Goal: Check status: Check status

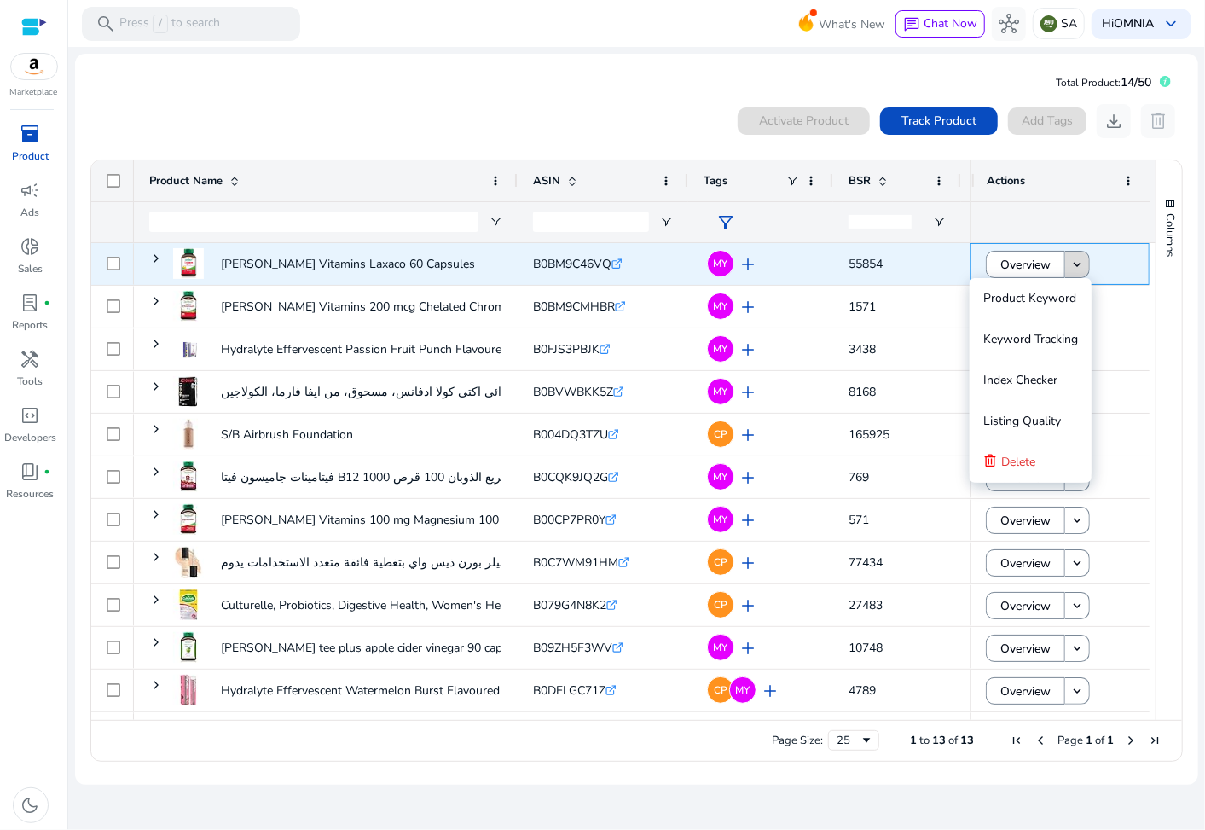
click at [1080, 264] on mat-icon "keyboard_arrow_down" at bounding box center [1076, 264] width 15 height 15
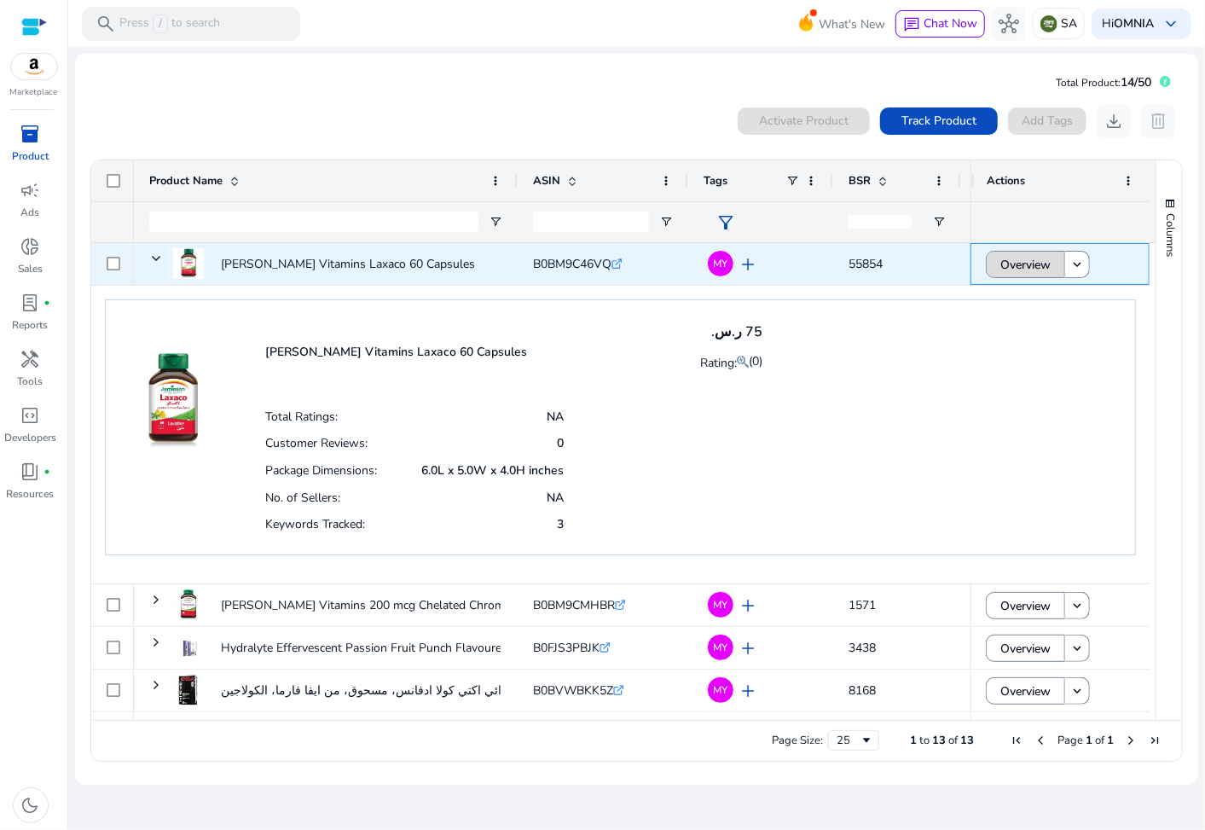
click at [1042, 262] on span "Overview" at bounding box center [1025, 264] width 50 height 35
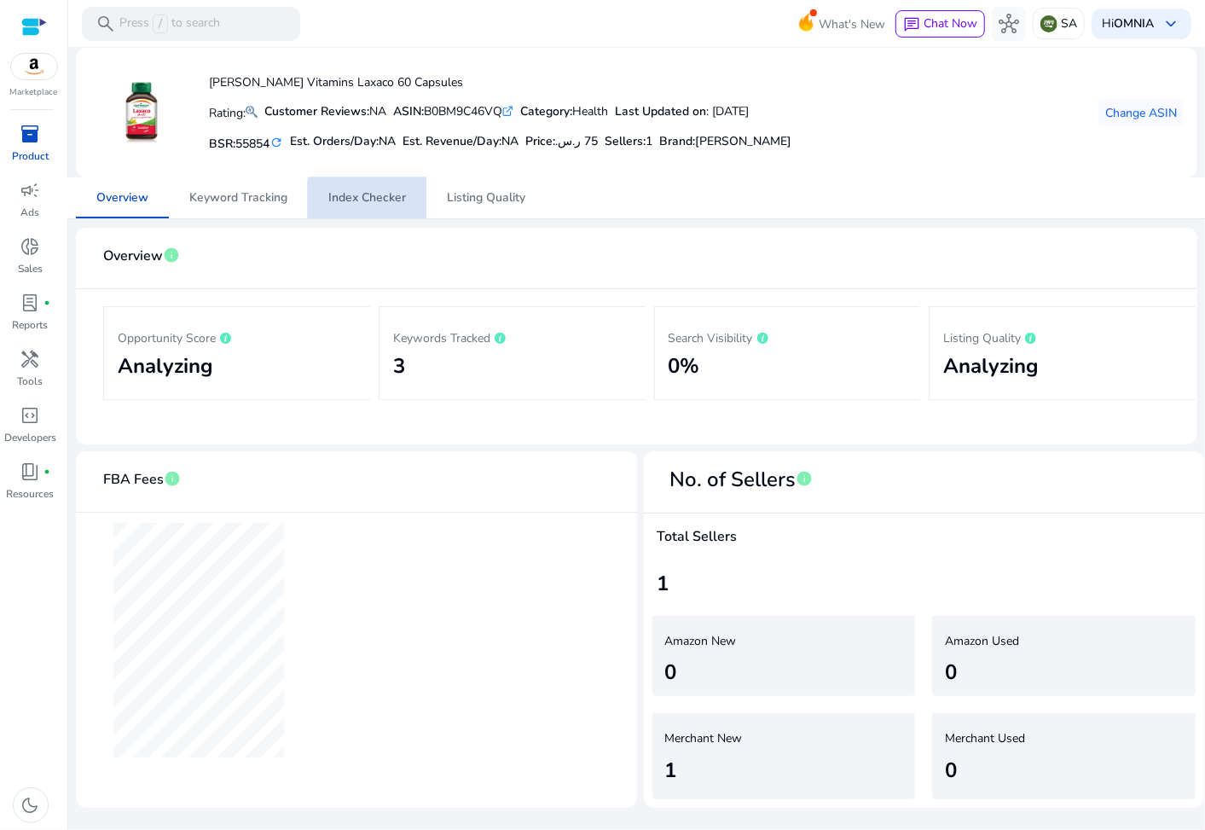
click at [368, 199] on span "Index Checker" at bounding box center [367, 198] width 78 height 12
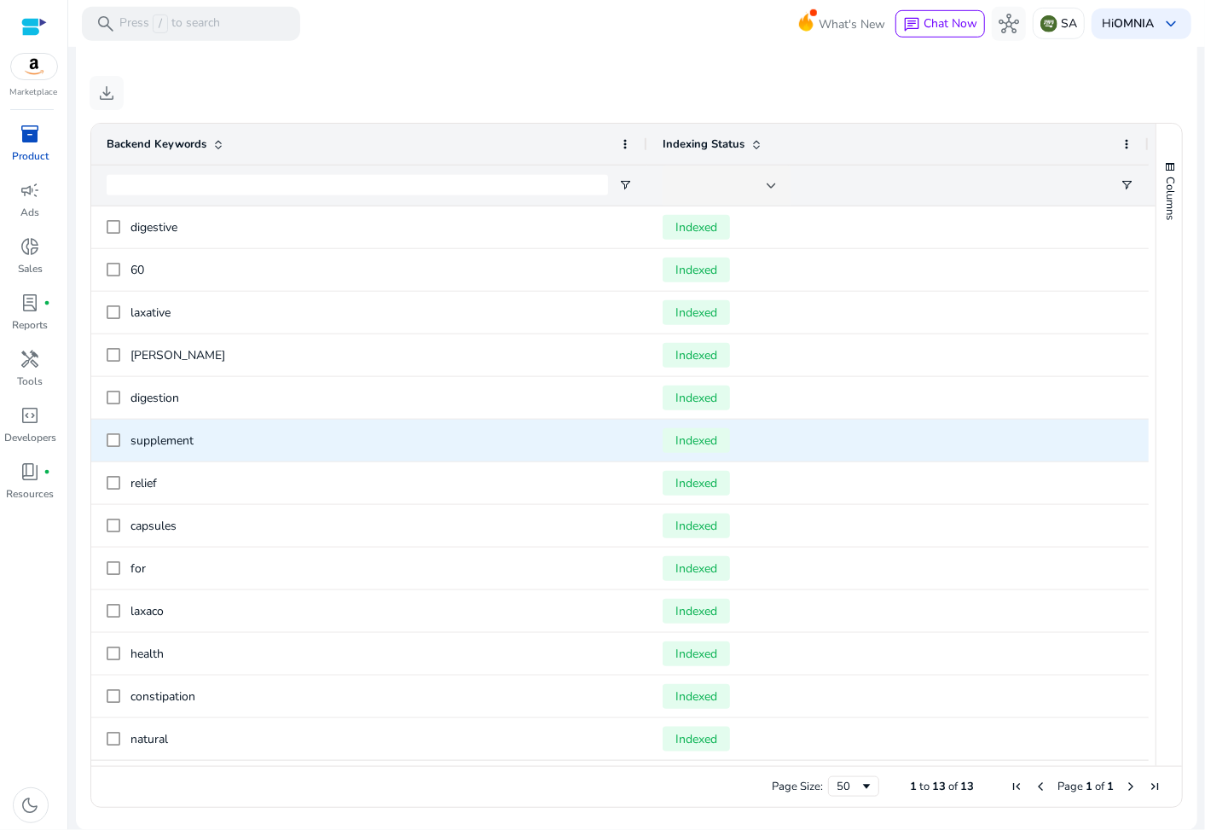
scroll to position [643, 0]
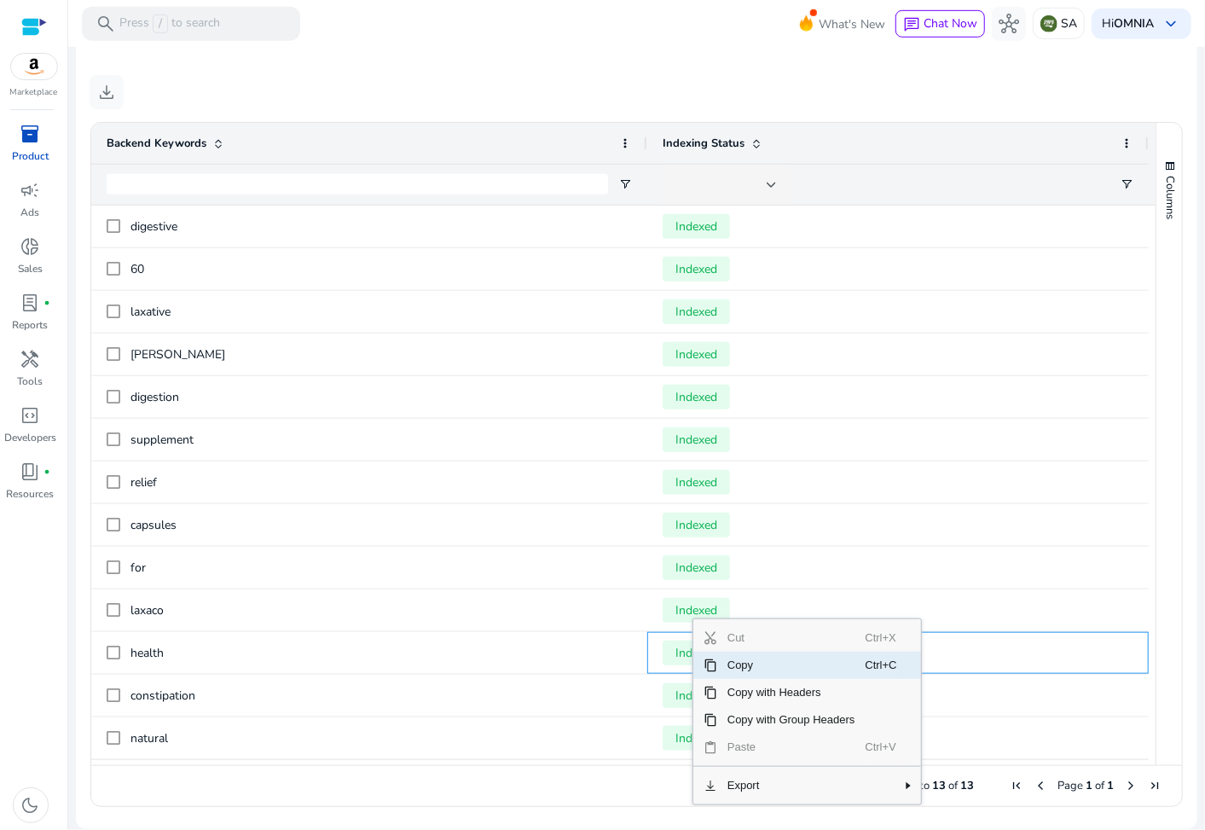
click at [738, 668] on span "Copy" at bounding box center [791, 665] width 148 height 27
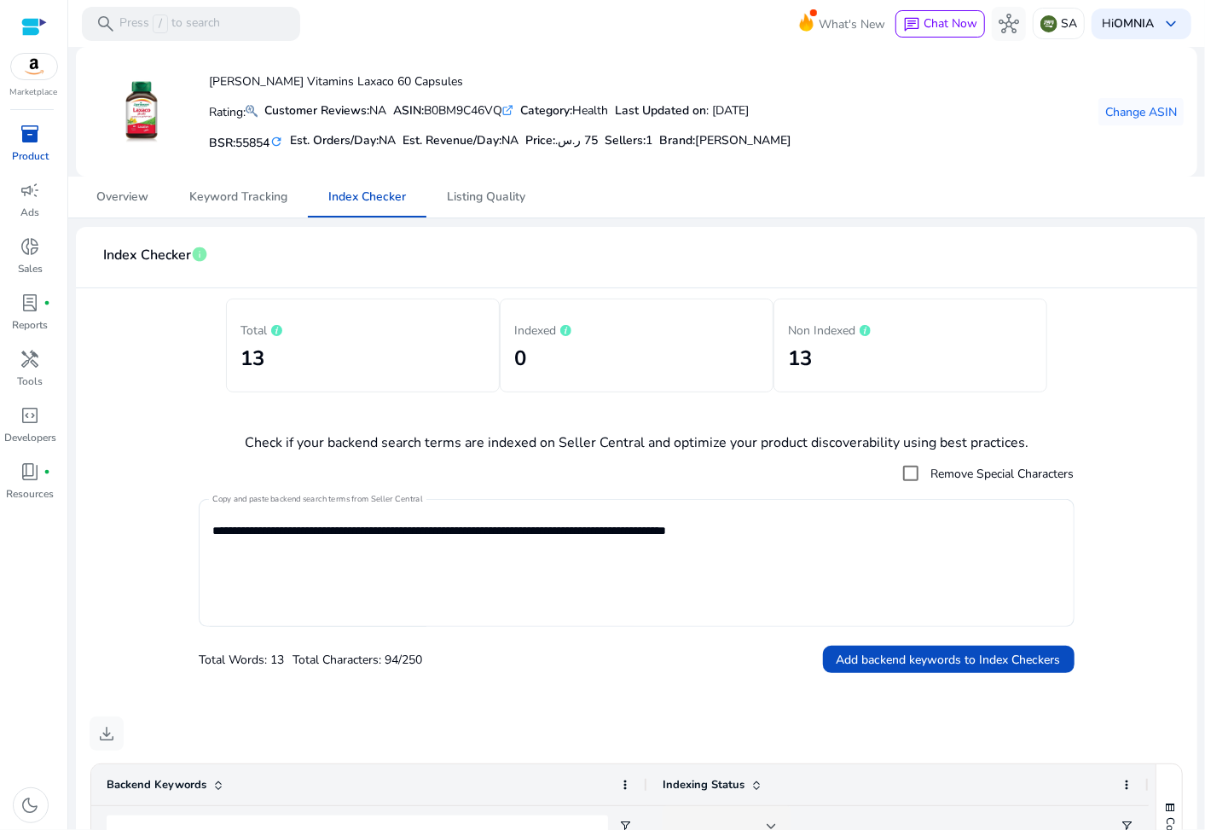
scroll to position [0, 0]
click at [40, 131] on div "inventory_2" at bounding box center [31, 133] width 48 height 27
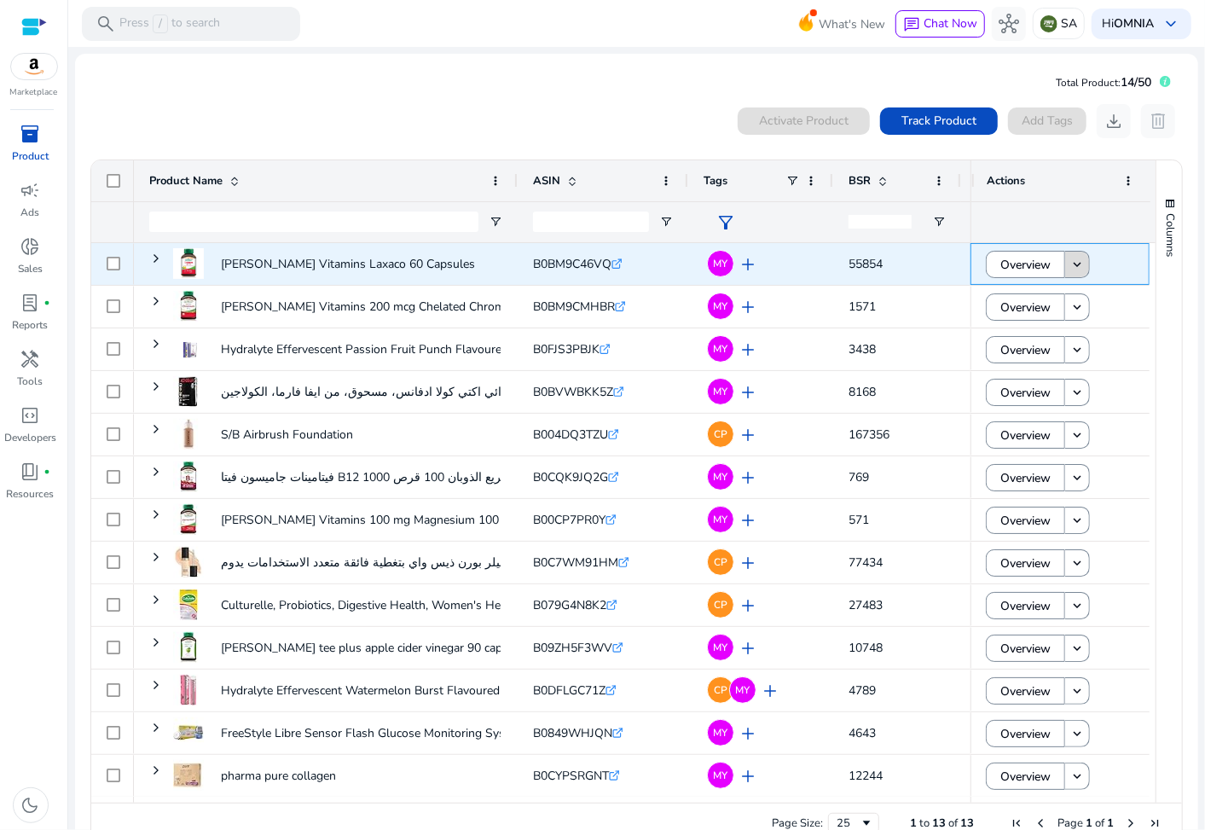
click at [1069, 259] on mat-icon "keyboard_arrow_down" at bounding box center [1076, 264] width 15 height 15
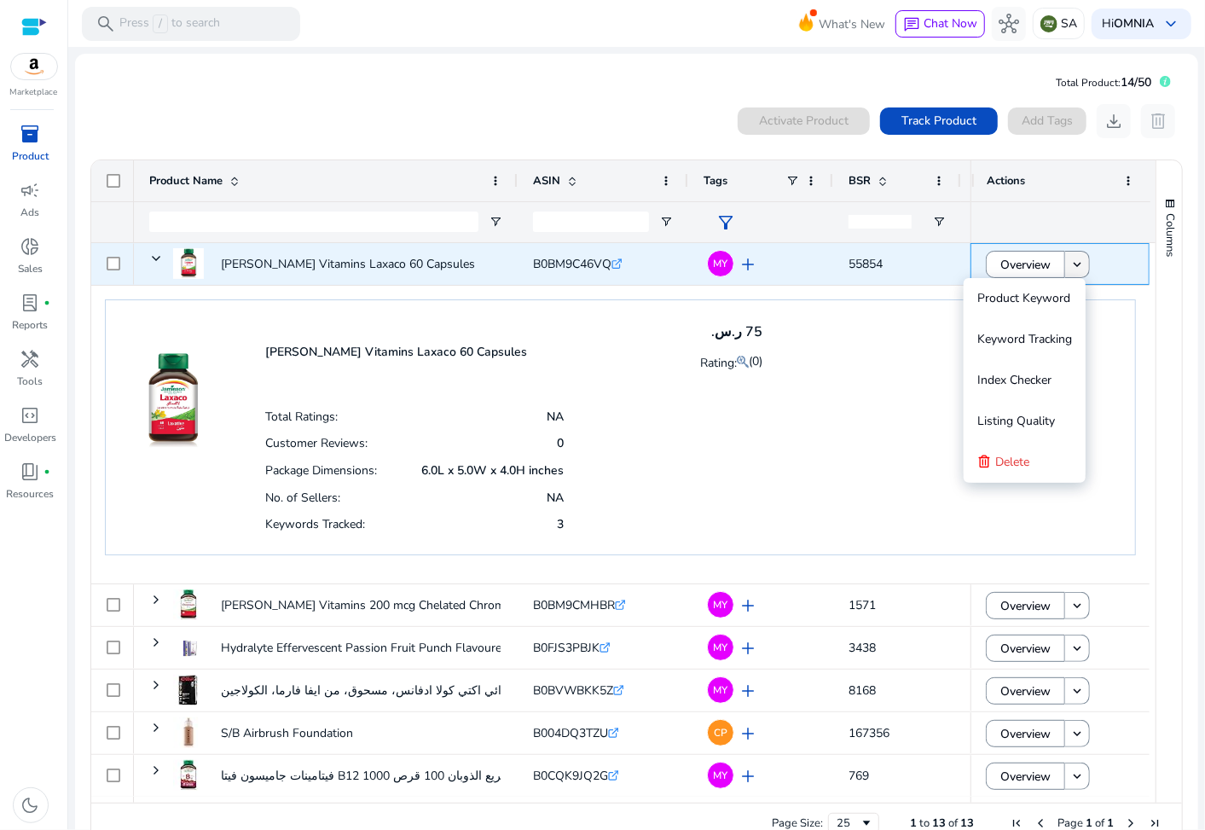
click at [1069, 260] on mat-icon "keyboard_arrow_down" at bounding box center [1076, 264] width 15 height 15
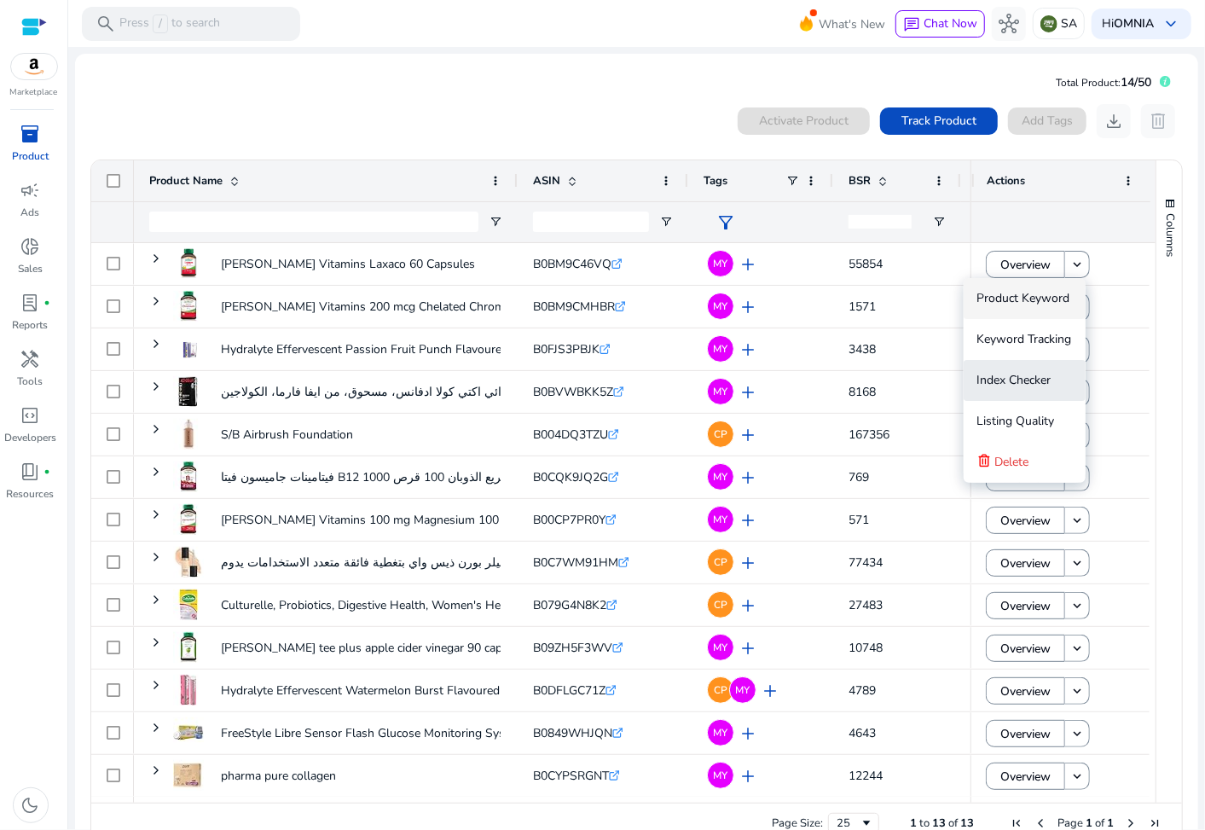
click at [1004, 380] on span "Index Checker" at bounding box center [1014, 380] width 74 height 16
